Goal: Task Accomplishment & Management: Use online tool/utility

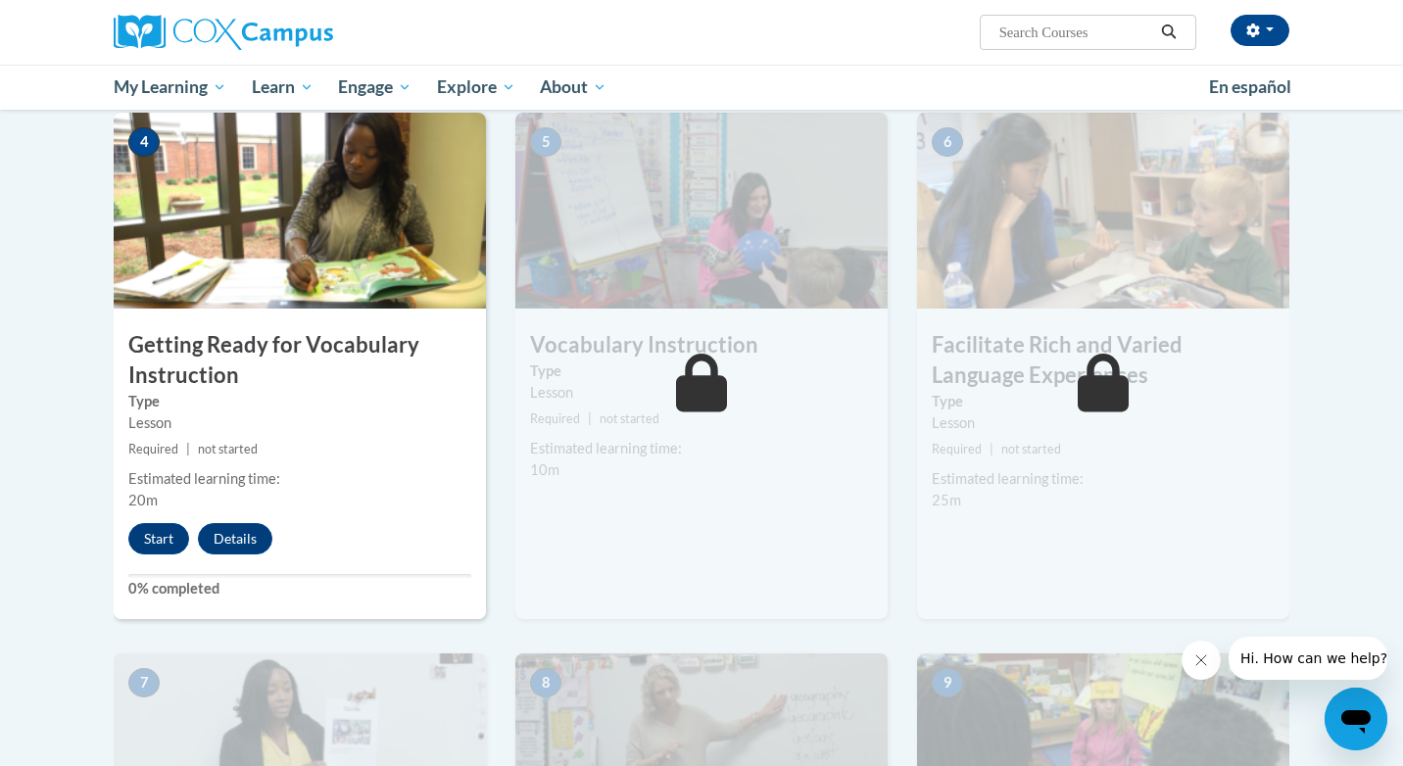
scroll to position [945, 0]
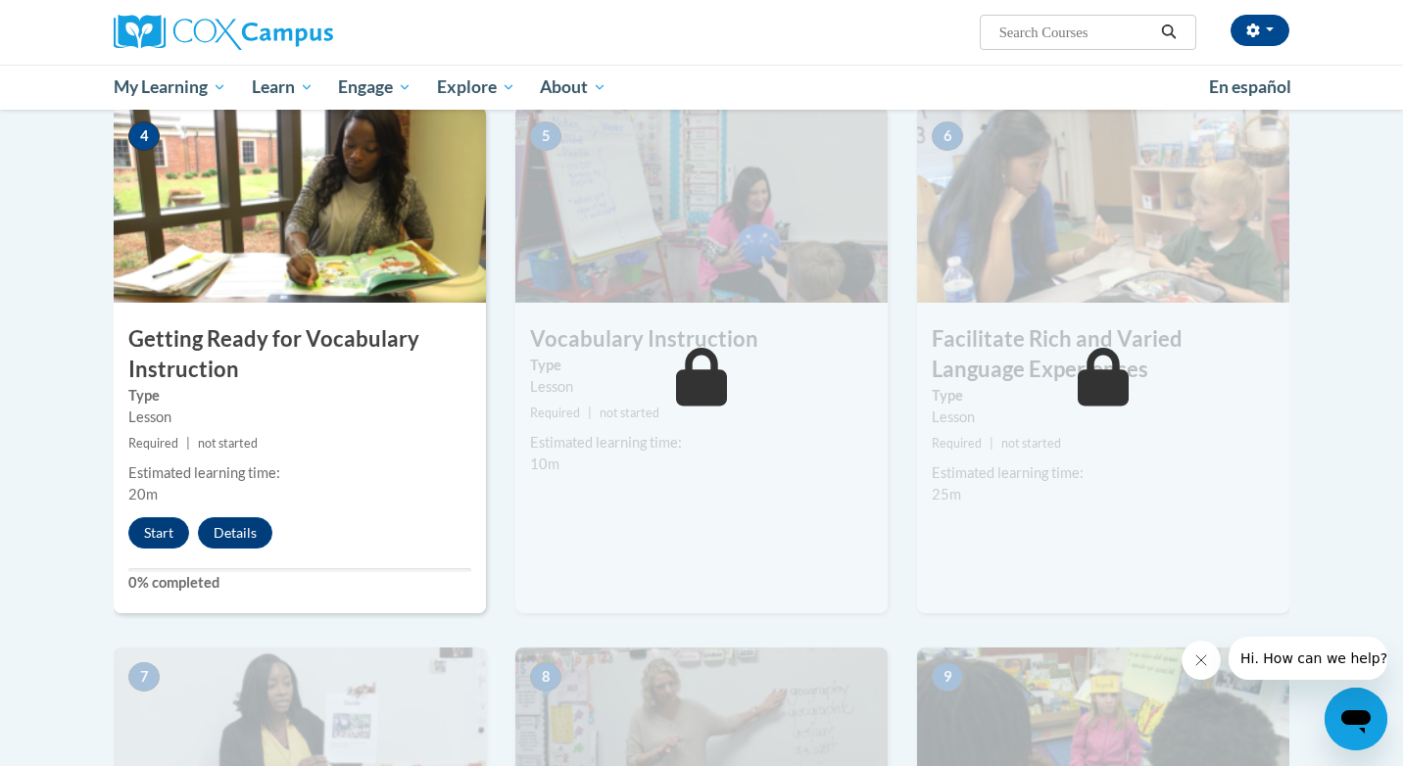
click at [162, 549] on div "Start Details Feedback" at bounding box center [205, 532] width 183 height 31
click at [160, 538] on button "Start" at bounding box center [158, 532] width 61 height 31
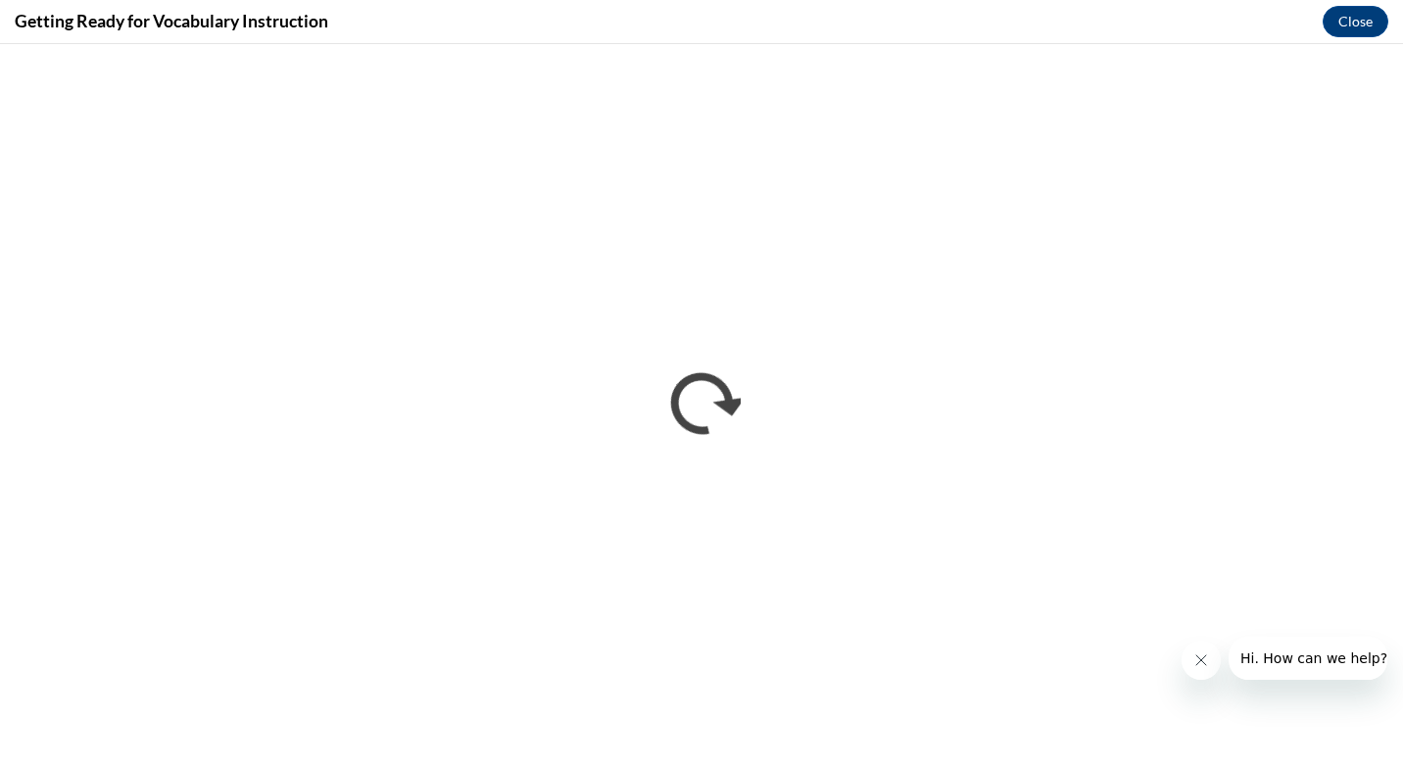
scroll to position [0, 0]
